Goal: Task Accomplishment & Management: Use online tool/utility

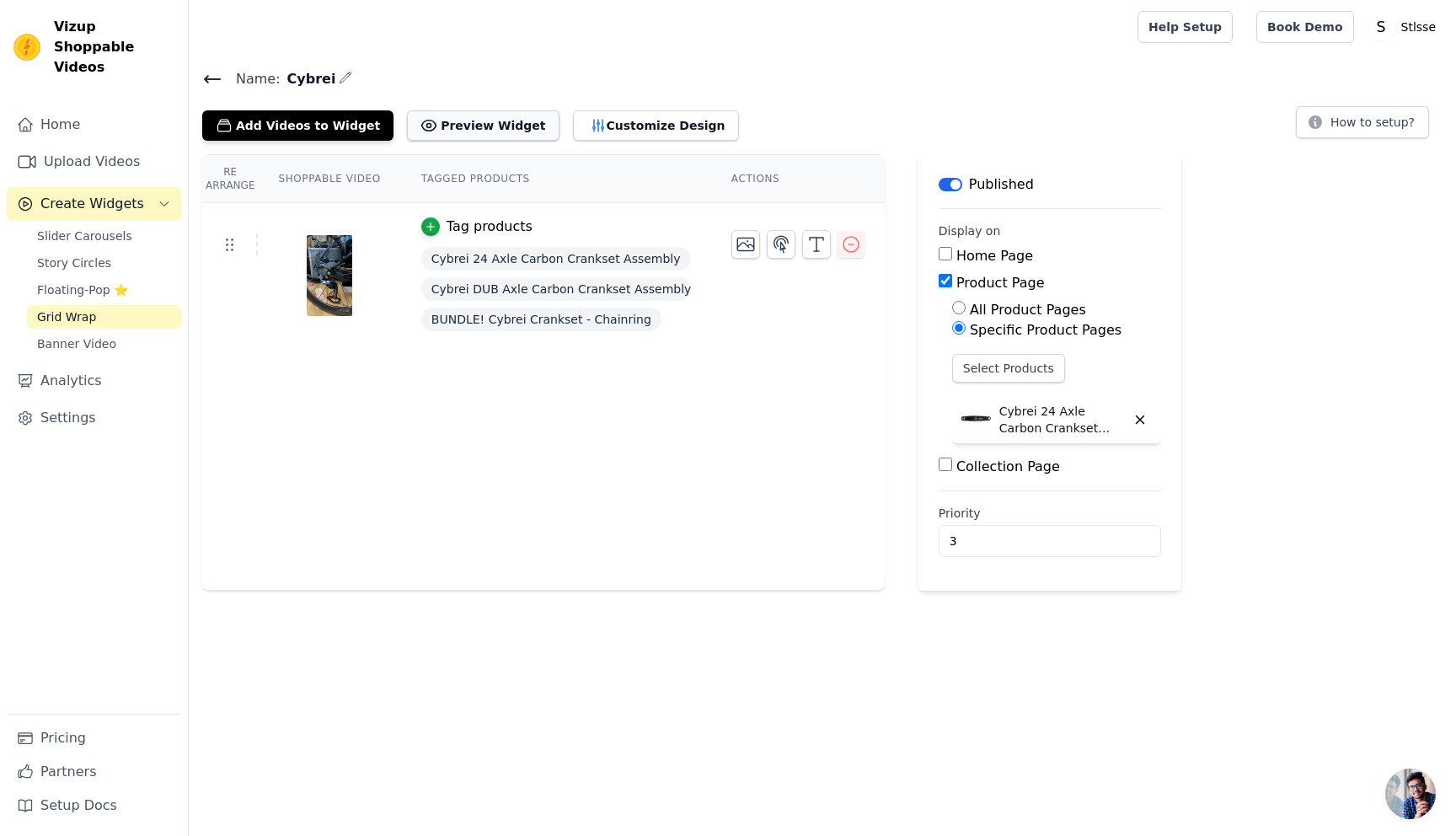
click at [476, 126] on button "Preview Widget" at bounding box center [483, 125] width 152 height 31
click at [237, 246] on icon at bounding box center [229, 244] width 20 height 20
click at [470, 293] on span "Cybrei DUB Axle Carbon Crankset Assembly" at bounding box center [555, 289] width 269 height 24
click at [533, 333] on div "BUNDLE! Cybrei Crankset - Chainring" at bounding box center [555, 319] width 269 height 31
click at [309, 126] on button "Add Videos to Widget" at bounding box center [298, 125] width 191 height 31
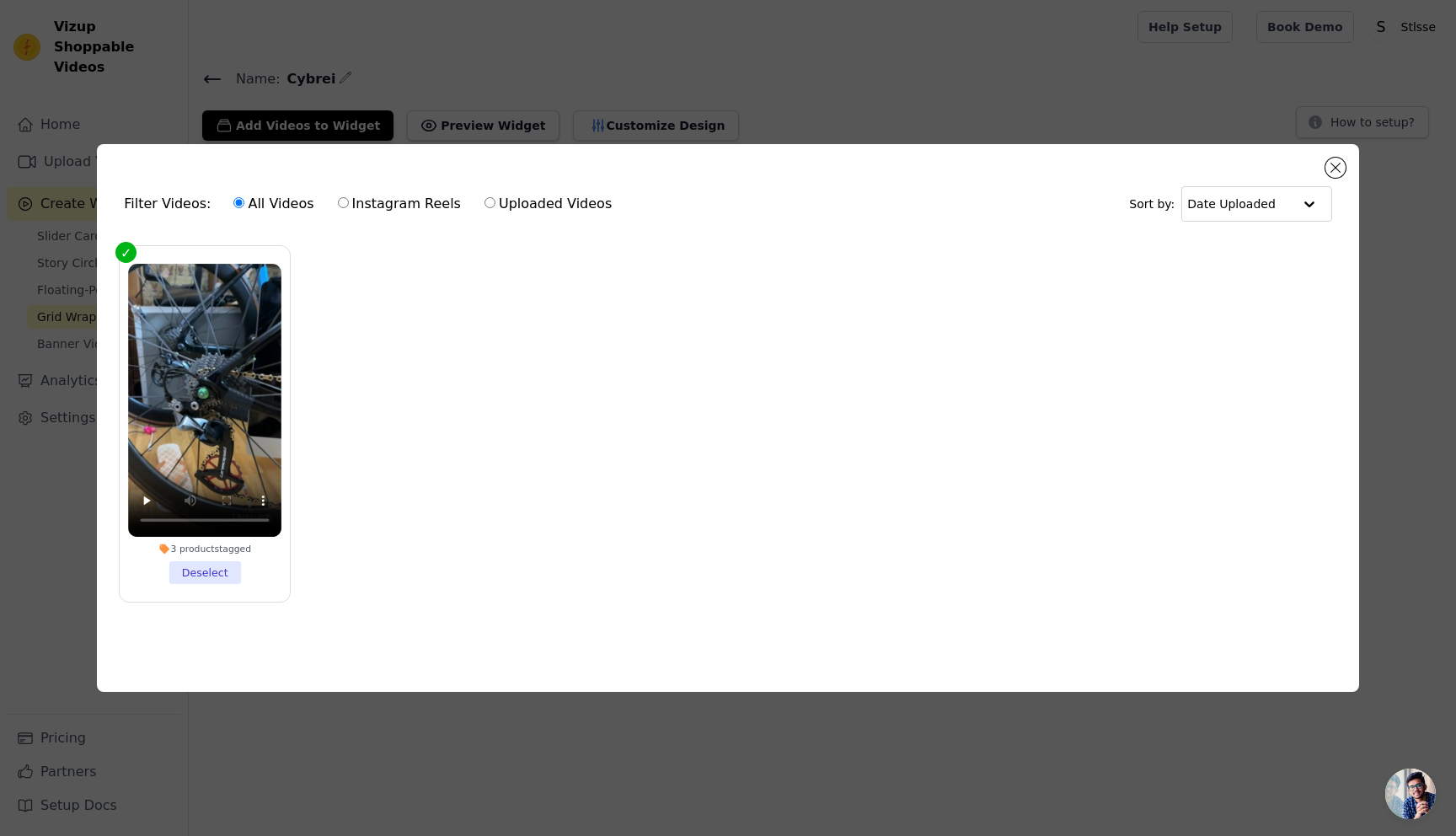
click at [484, 204] on input "Uploaded Videos" at bounding box center [489, 202] width 11 height 11
radio input "true"
click at [234, 203] on input "All Videos" at bounding box center [239, 202] width 11 height 11
radio input "true"
click at [1335, 167] on button "Close modal" at bounding box center [1336, 168] width 20 height 20
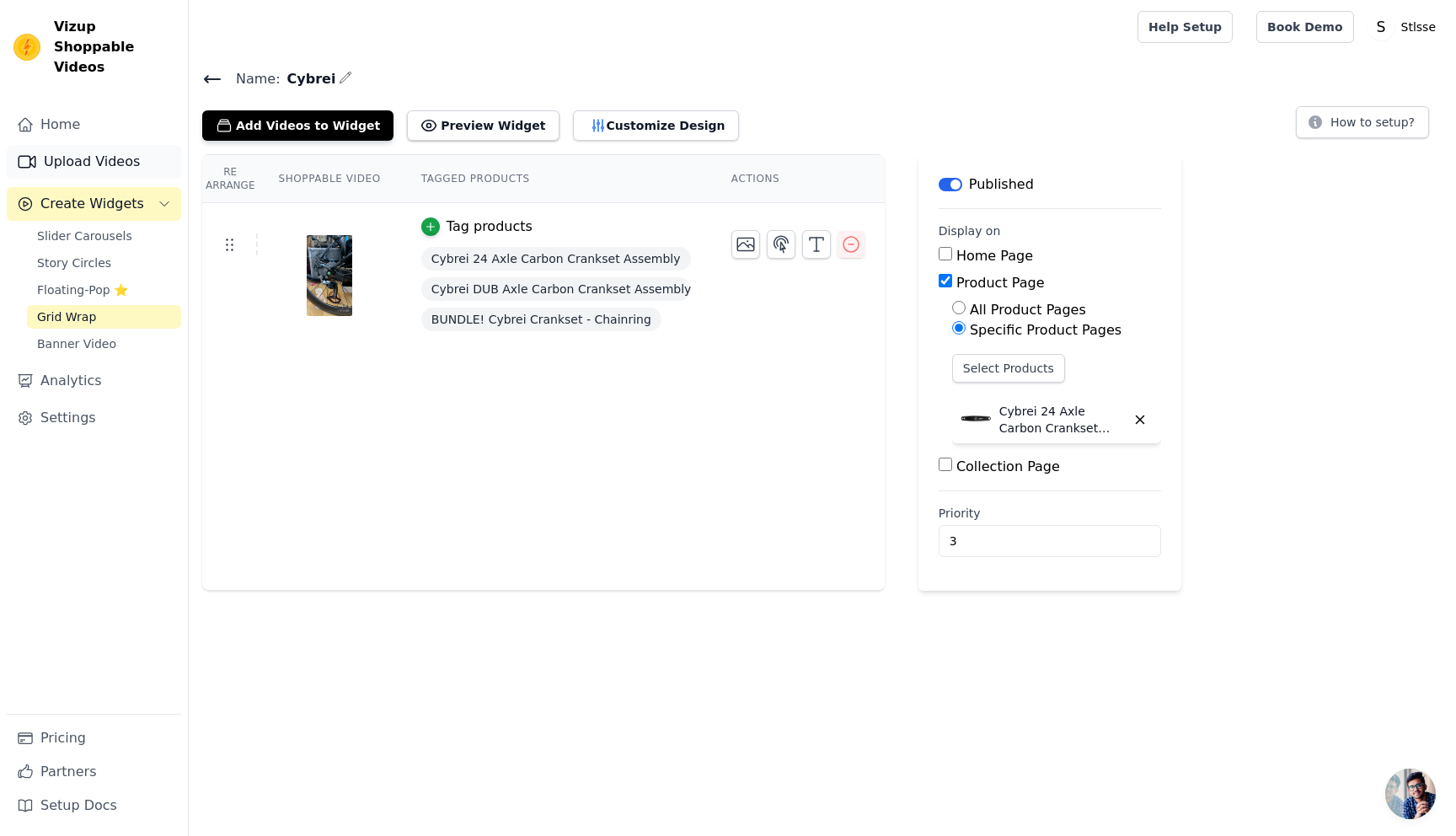
click at [91, 145] on link "Upload Videos" at bounding box center [94, 162] width 175 height 34
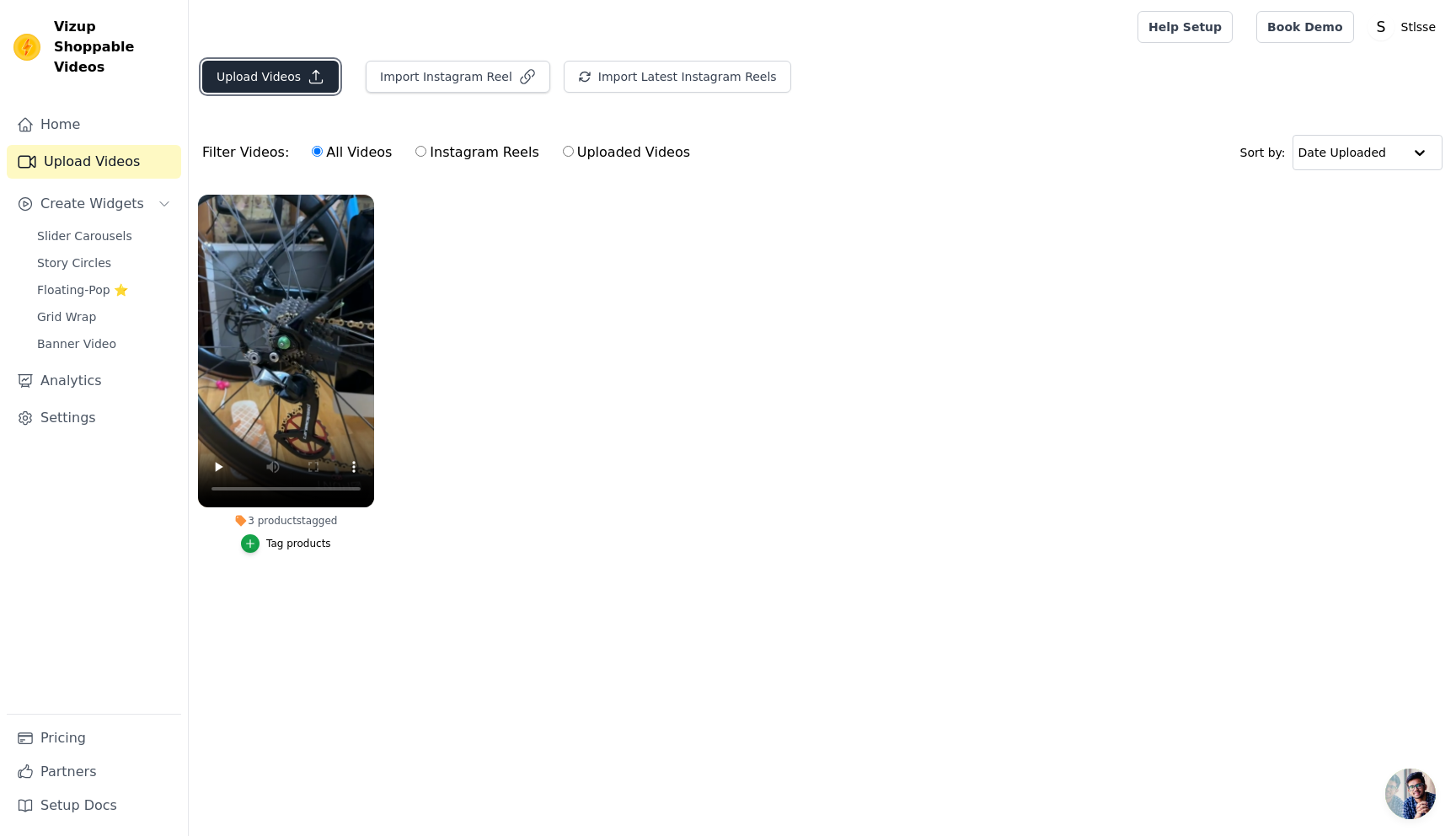
click at [270, 71] on button "Upload Videos" at bounding box center [270, 76] width 136 height 32
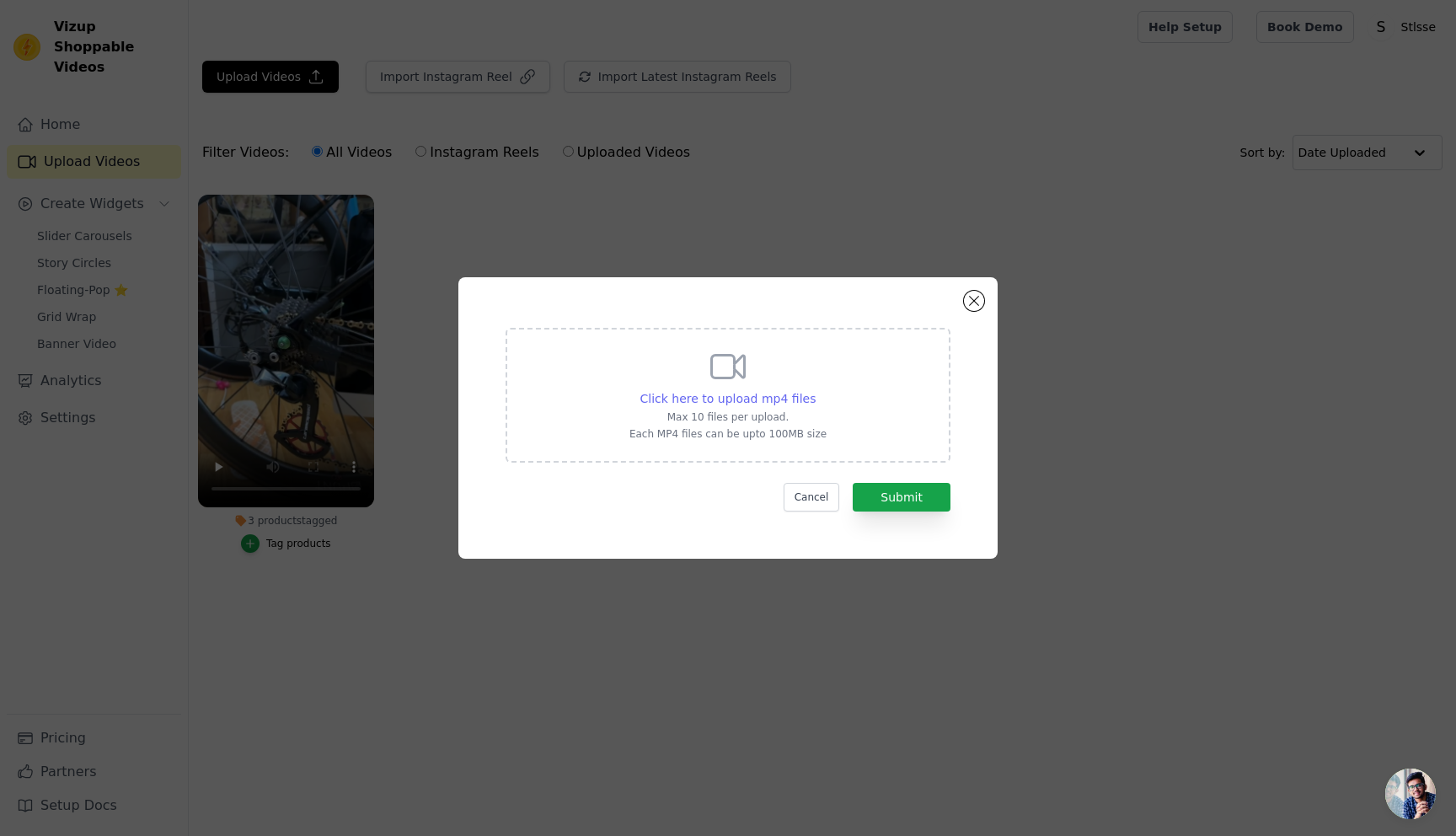
click at [751, 395] on span "Click here to upload mp4 files" at bounding box center [728, 399] width 177 height 14
click at [815, 390] on input "Click here to upload mp4 files Max 10 files per upload. Each MP4 files can be u…" at bounding box center [815, 390] width 1 height 1
type input "C:\fakepath\VIDEO-2025-08-06-18-11-41.mp4"
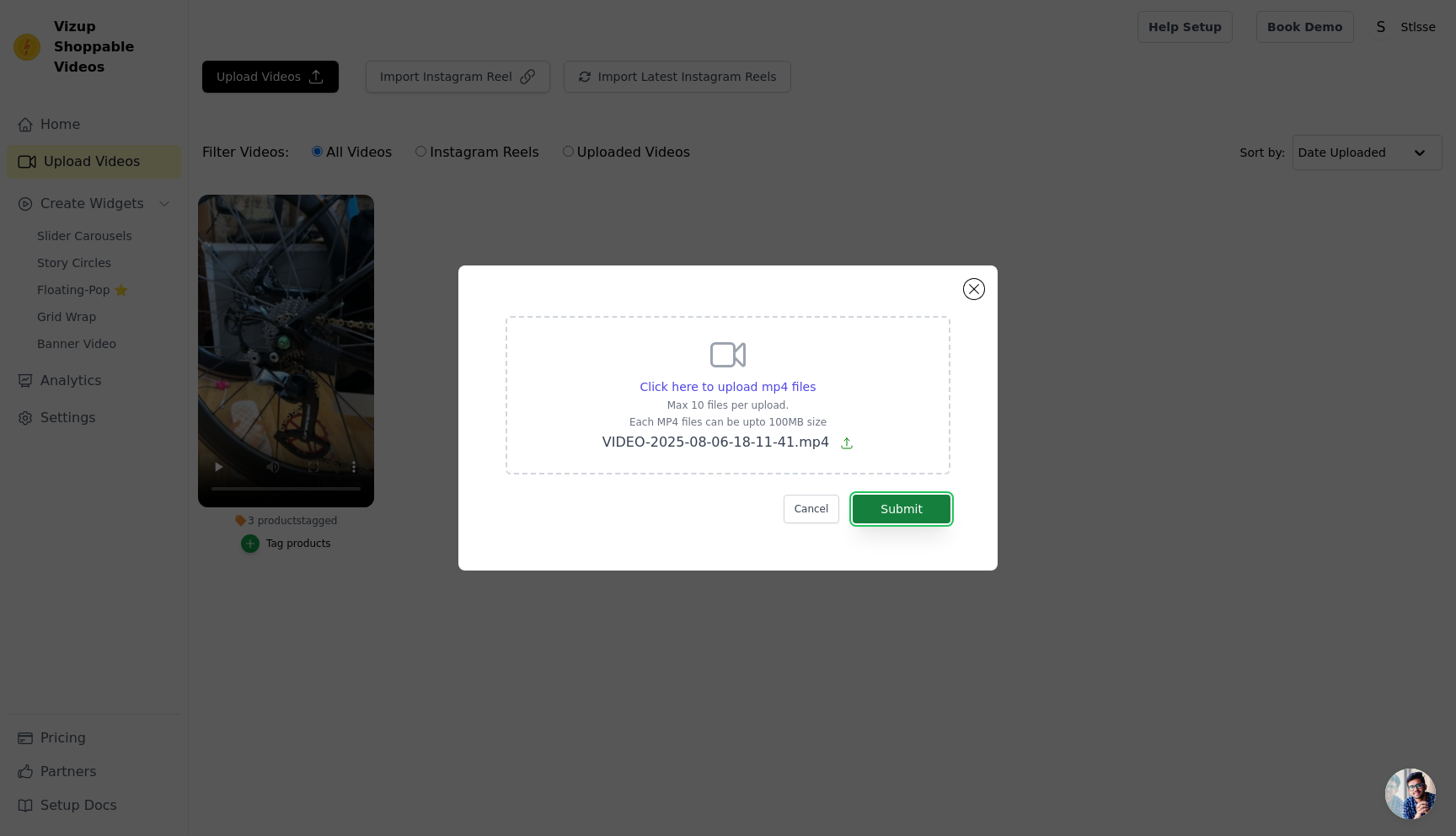
click at [915, 514] on button "Submit" at bounding box center [901, 508] width 98 height 29
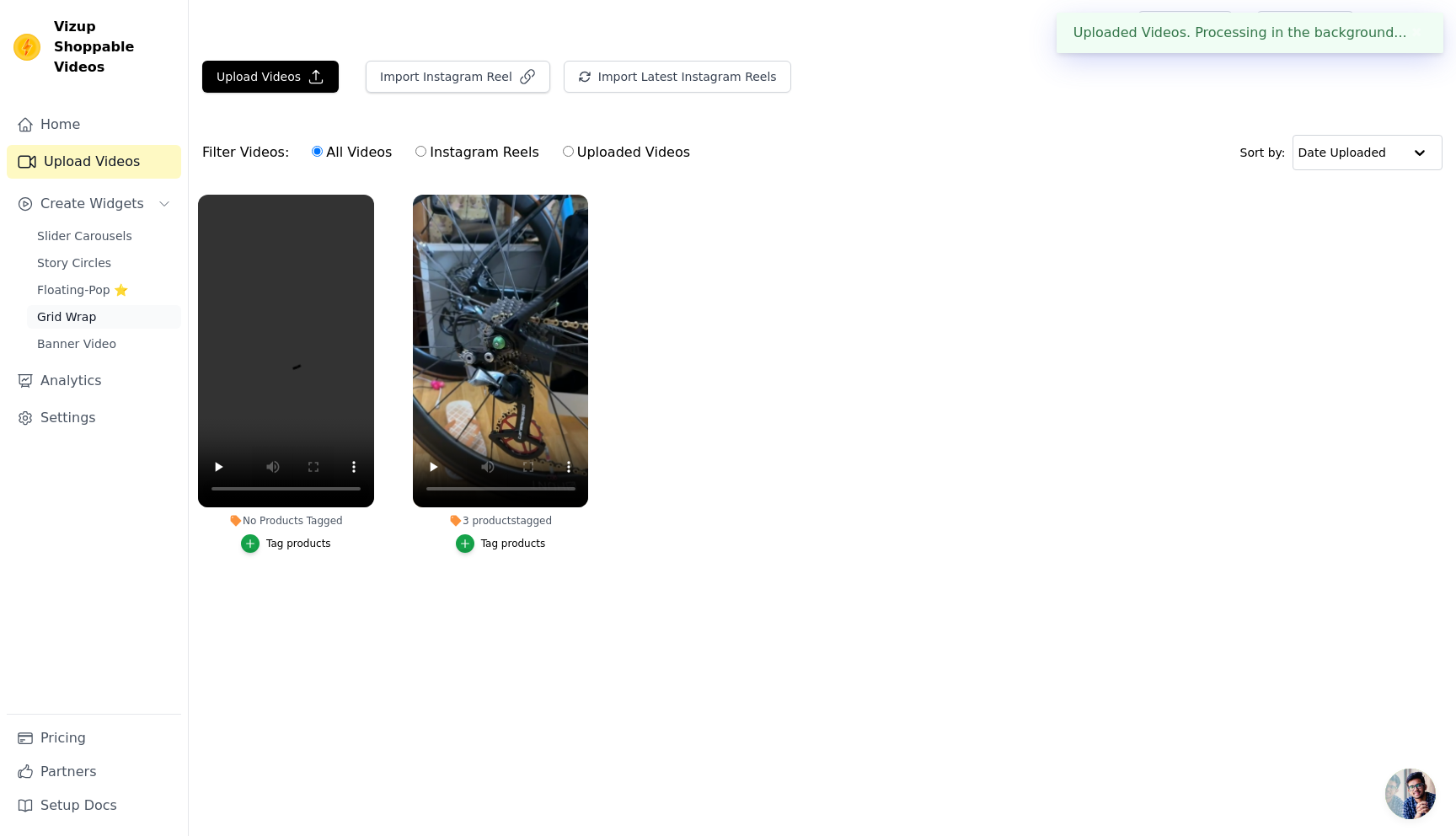
click at [79, 309] on span "Grid Wrap" at bounding box center [67, 317] width 59 height 17
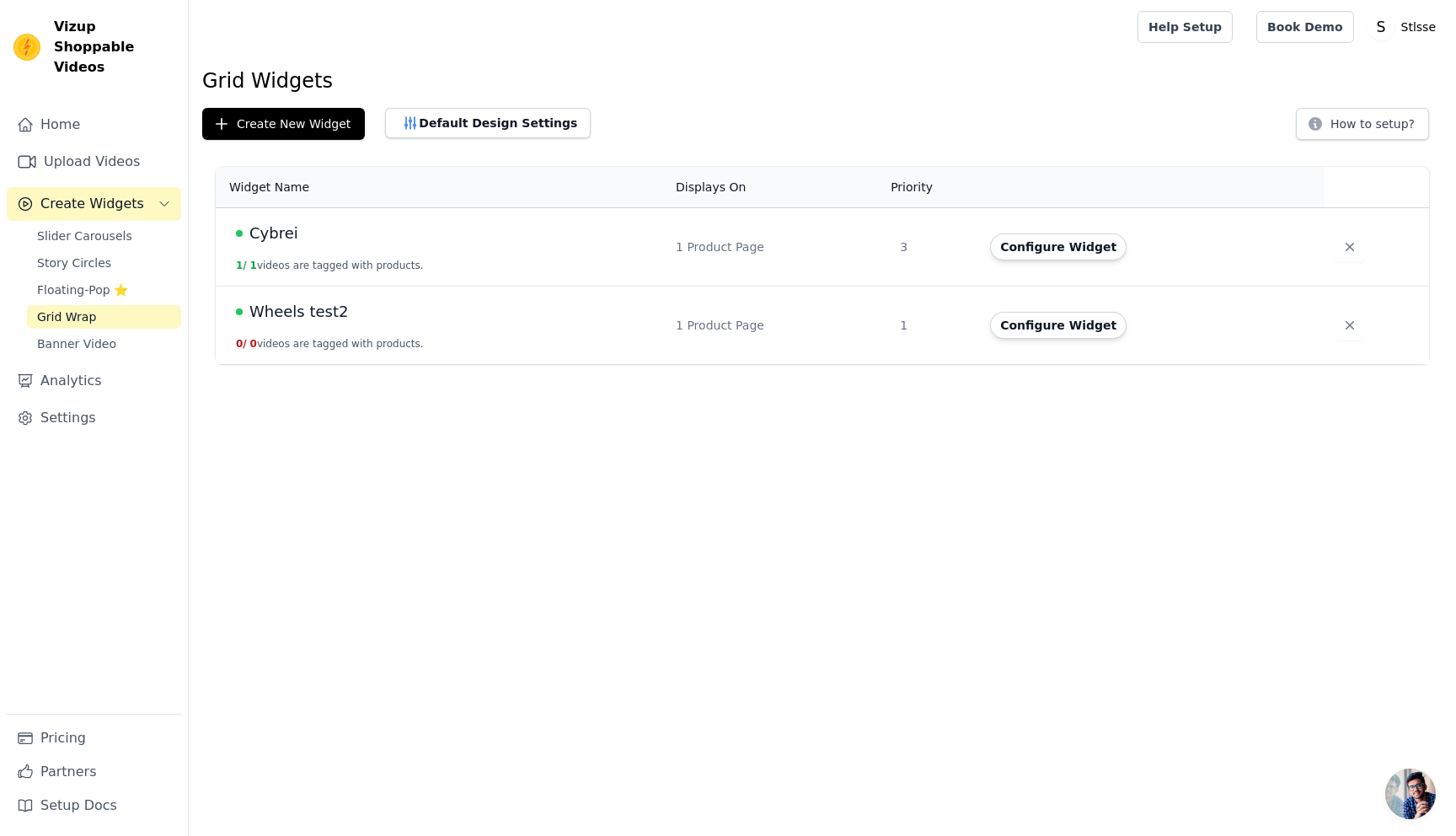
click at [479, 248] on td "Cybrei 1 / 1 videos are tagged with products." at bounding box center [441, 247] width 450 height 78
click at [1065, 242] on button "Configure Widget" at bounding box center [1058, 247] width 136 height 27
click at [577, 258] on td "Cybrei 1 / 1 videos are tagged with products." at bounding box center [441, 247] width 450 height 78
click at [576, 258] on td "Cybrei 1 / 1 videos are tagged with products." at bounding box center [441, 247] width 450 height 78
click at [1060, 240] on button "Configure Widget" at bounding box center [1058, 247] width 136 height 27
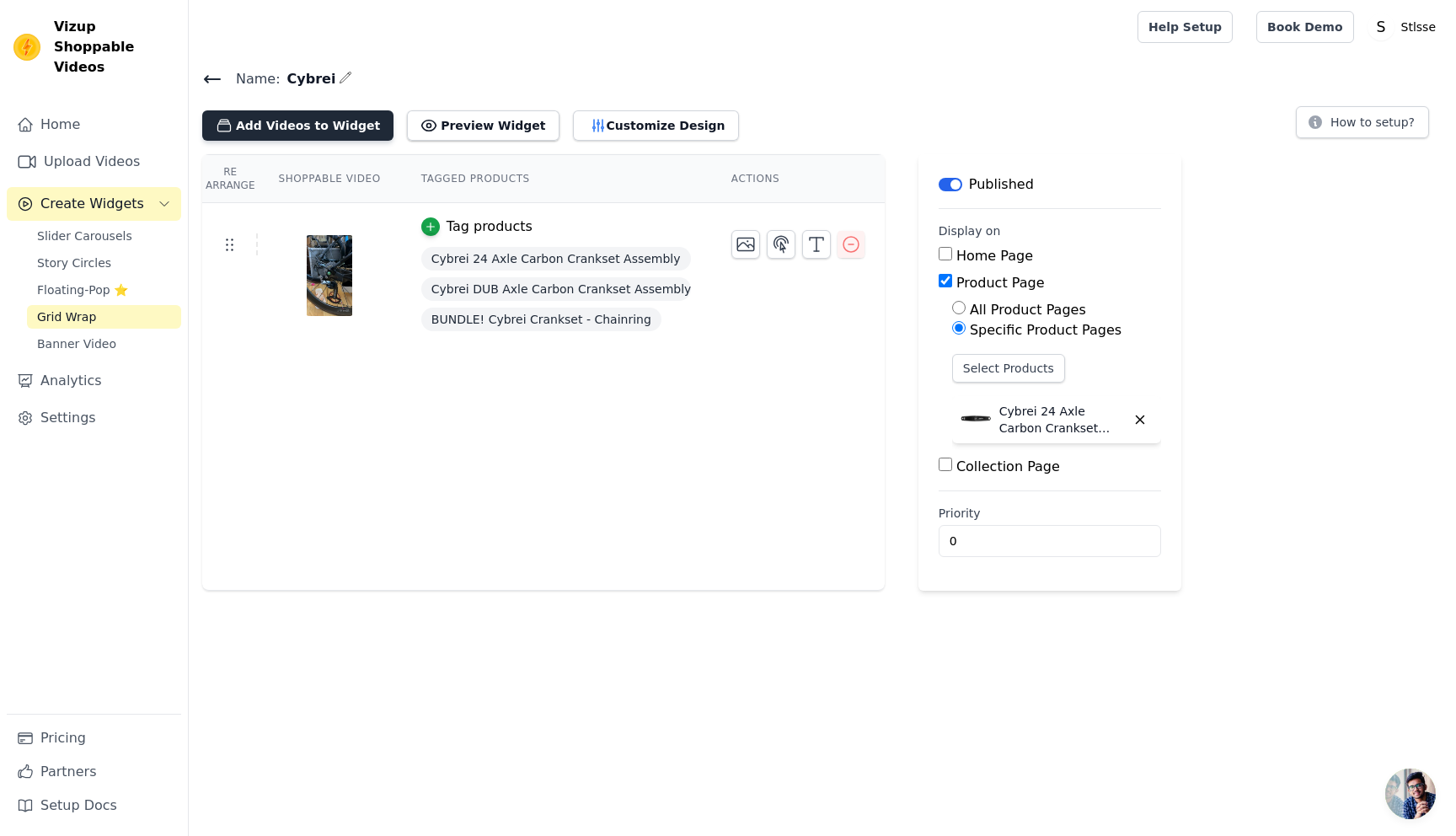
click at [338, 131] on button "Add Videos to Widget" at bounding box center [298, 125] width 191 height 31
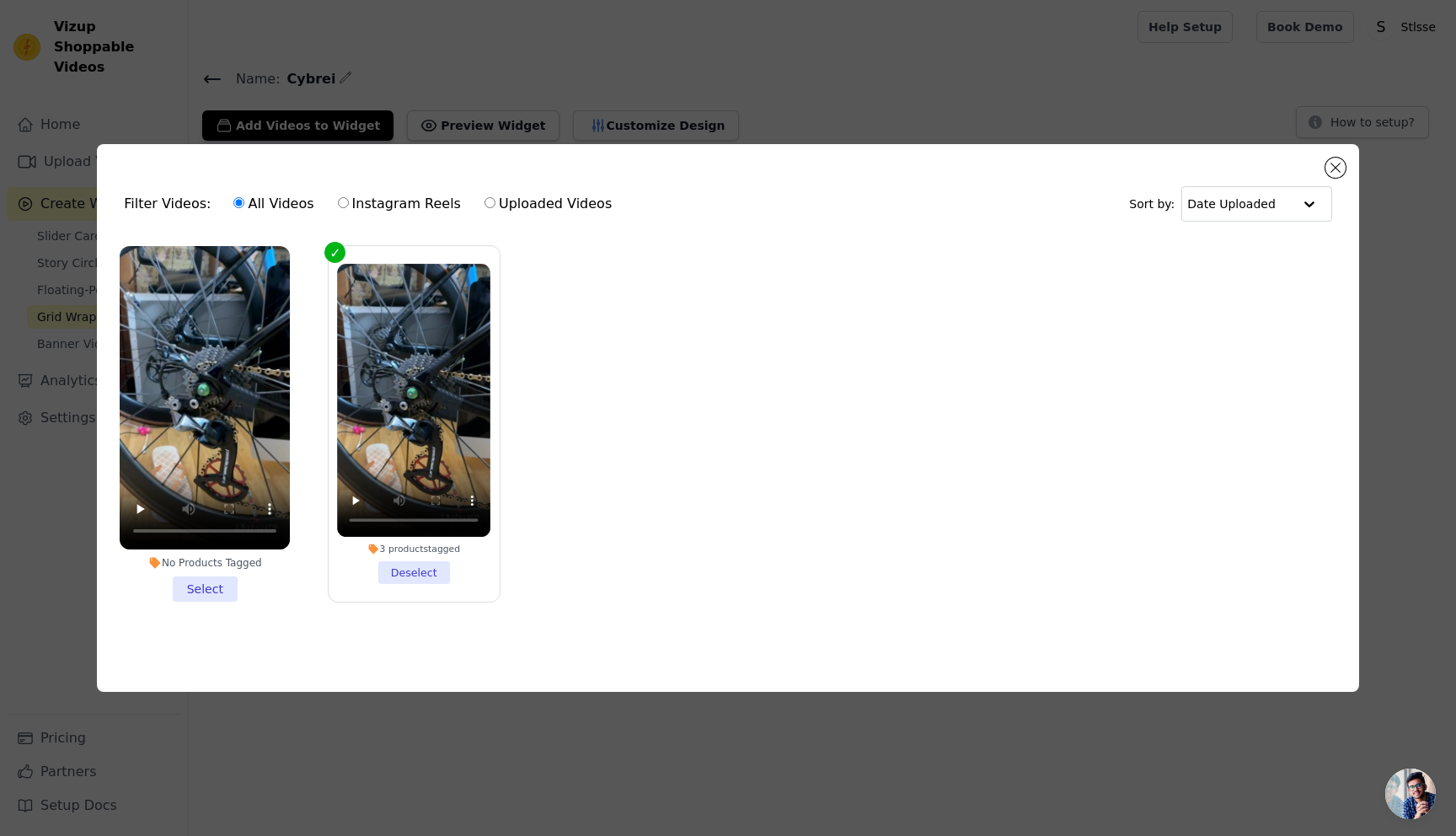
click at [204, 596] on li "No Products Tagged Select" at bounding box center [204, 423] width 171 height 355
click at [0, 0] on input "No Products Tagged Select" at bounding box center [0, 0] width 0 height 0
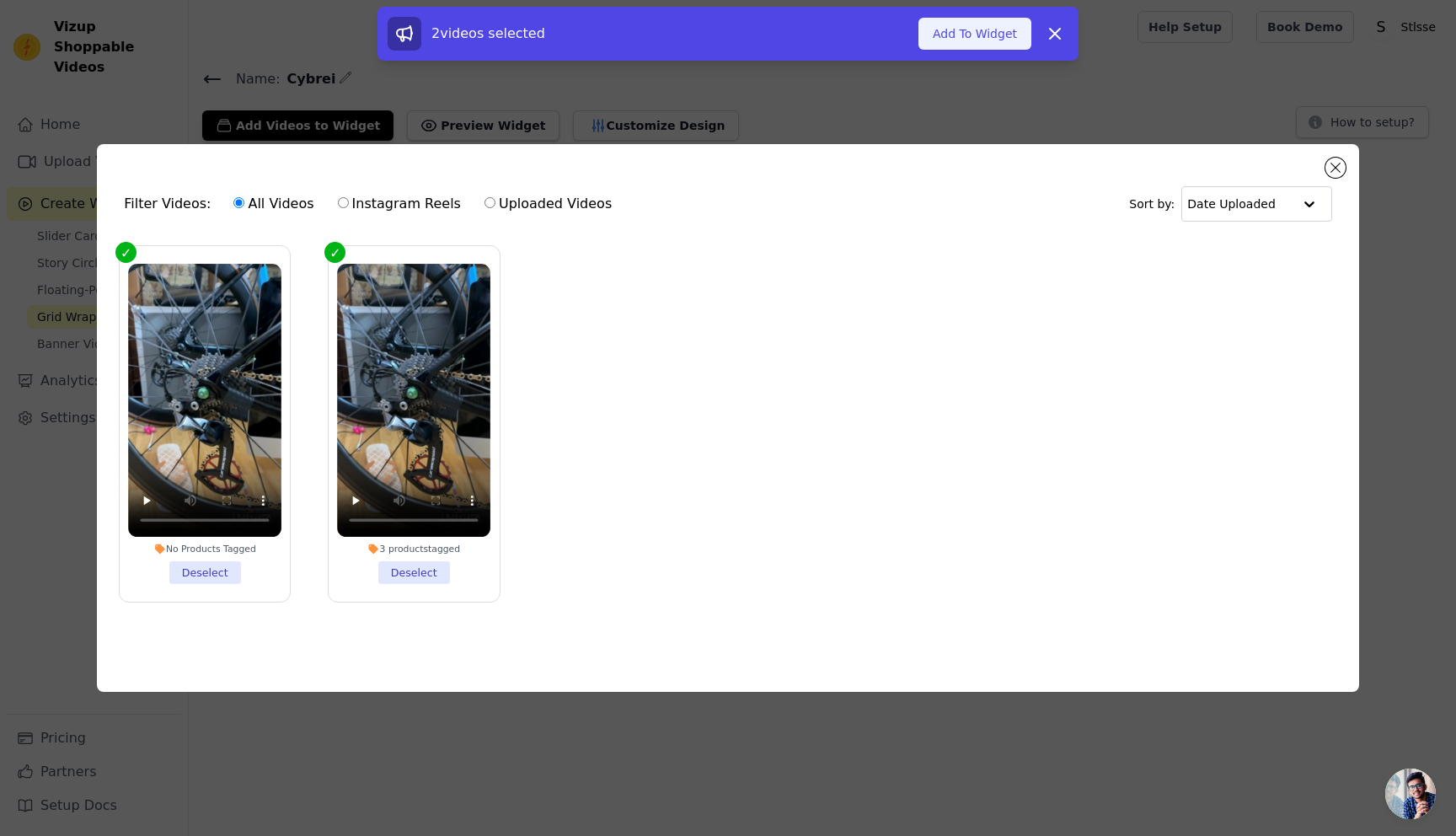
click at [974, 31] on button "Add To Widget" at bounding box center [975, 34] width 112 height 32
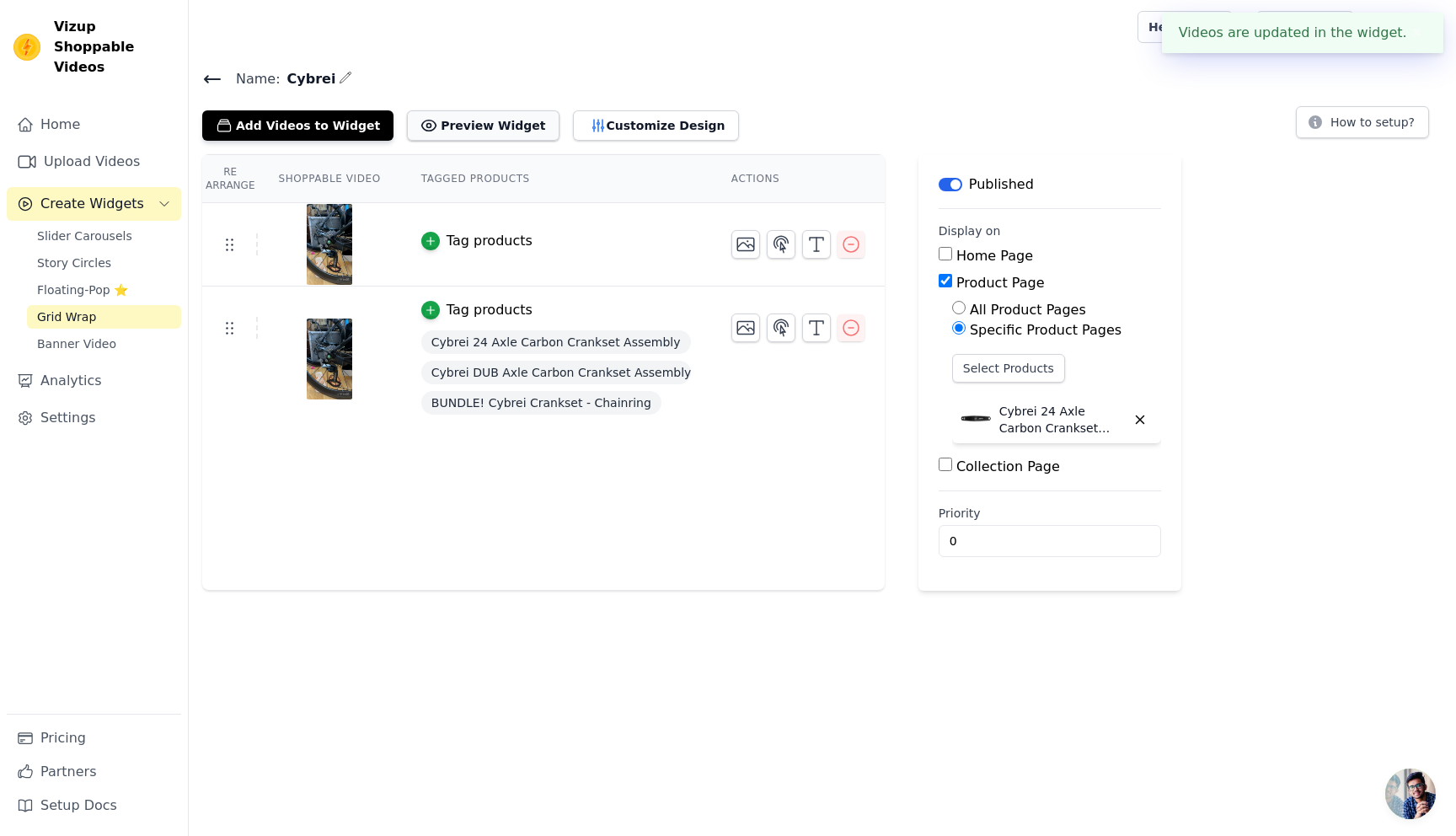
click at [442, 117] on button "Preview Widget" at bounding box center [483, 125] width 152 height 31
